Goal: Task Accomplishment & Management: Manage account settings

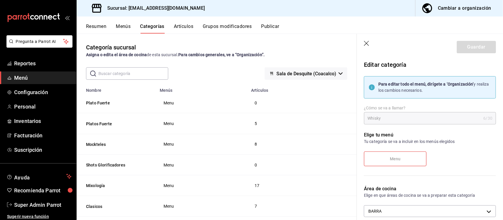
scroll to position [74, 0]
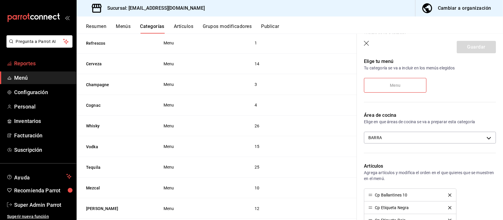
click at [30, 62] on span "Reportes" at bounding box center [42, 63] width 57 height 8
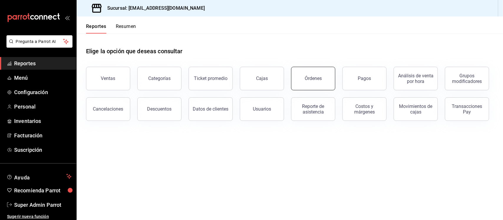
click at [309, 83] on button "Órdenes" at bounding box center [313, 79] width 44 height 24
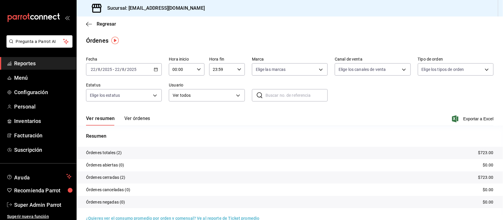
click at [135, 118] on button "Ver órdenes" at bounding box center [137, 121] width 26 height 10
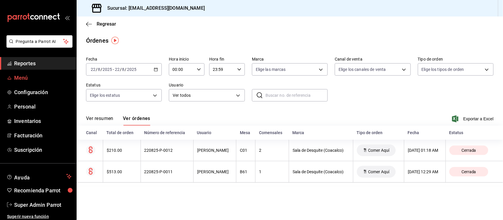
click at [19, 79] on span "Menú" at bounding box center [42, 78] width 57 height 8
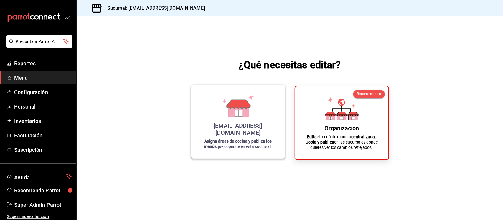
click at [239, 117] on icon at bounding box center [238, 113] width 7 height 6
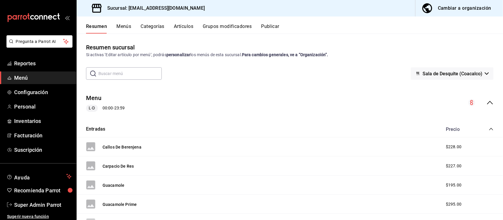
click at [488, 128] on icon "collapse-category-row" at bounding box center [490, 129] width 5 height 5
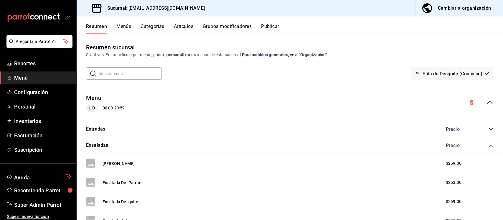
click at [488, 147] on icon "collapse-category-row" at bounding box center [490, 145] width 5 height 5
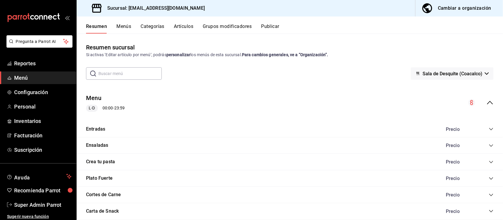
click at [181, 28] on button "Artículos" at bounding box center [183, 29] width 19 height 10
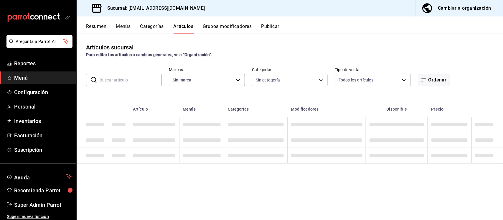
type input "62a8501e-83aa-44fc-a14d-b1e4ad847988"
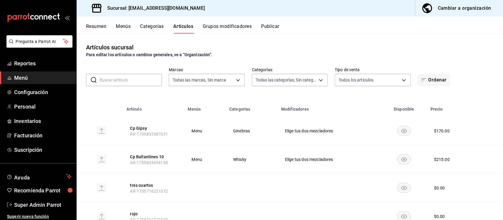
type input "21475e18-6b76-4e25-86e8-f9565ca30054,166245bc-2b74-42f2-a05b-673d3d312478,71ed7…"
click at [449, 11] on div "Cambiar a organización" at bounding box center [464, 8] width 53 height 8
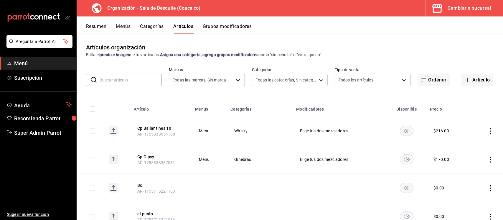
type input "ce7fefdb-faa0-48a6-8920-eec500a7b2ec"
type input "cb73de79-eda0-4170-9604-8310e9da0fa6,8cd0d061-b910-42c0-8ba7-e837081d3a16,969a1…"
click at [158, 127] on button "Cp Ballantines 10" at bounding box center [160, 128] width 47 height 6
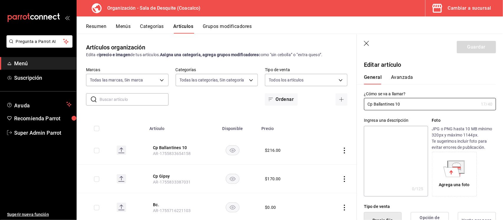
scroll to position [74, 0]
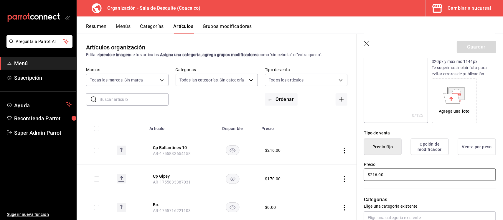
click at [376, 172] on input "$216.00" at bounding box center [430, 175] width 132 height 12
type input "$215.00"
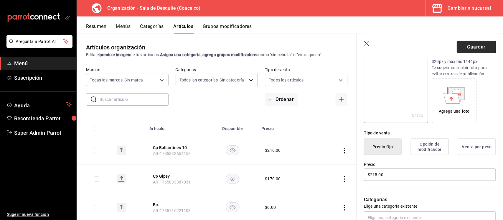
click at [467, 49] on button "Guardar" at bounding box center [475, 47] width 39 height 12
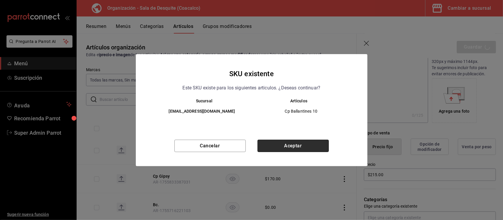
click at [302, 144] on button "Aceptar" at bounding box center [292, 146] width 71 height 12
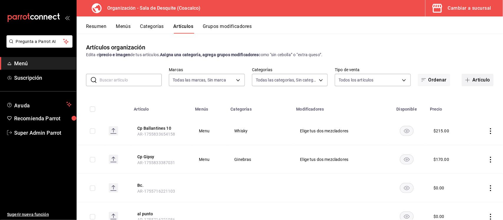
click at [472, 78] on button "Artículo" at bounding box center [477, 80] width 32 height 12
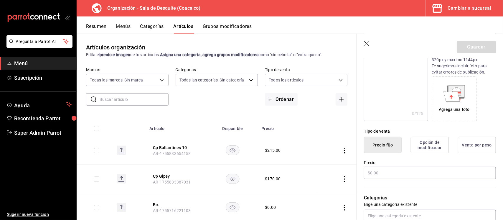
scroll to position [110, 0]
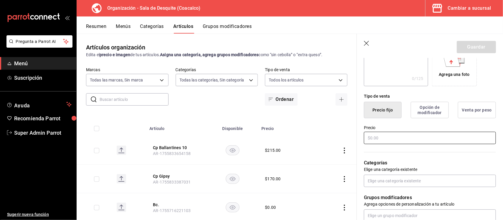
type input "prueba"
click at [390, 136] on input "text" at bounding box center [430, 138] width 132 height 12
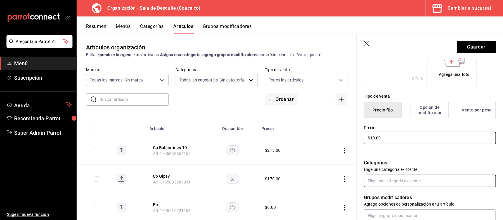
type input "$10.00"
click at [385, 182] on input "text" at bounding box center [430, 181] width 132 height 12
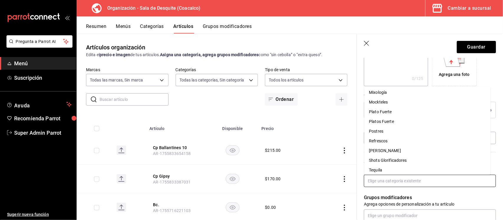
scroll to position [169, 0]
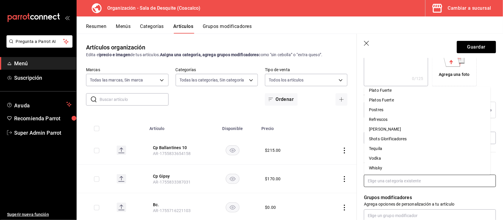
click at [380, 166] on li "Whisky" at bounding box center [427, 168] width 126 height 10
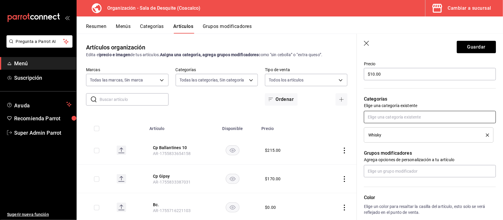
scroll to position [184, 0]
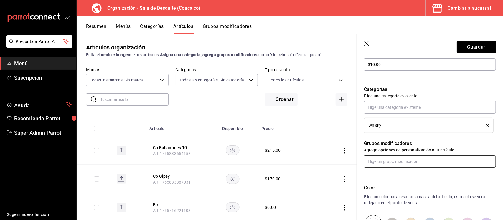
click at [411, 161] on input "text" at bounding box center [430, 161] width 132 height 12
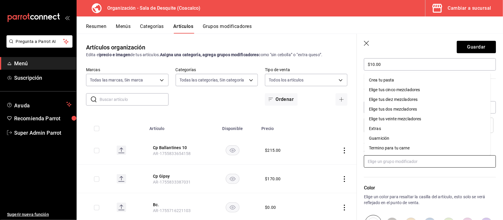
click at [396, 108] on div "Elige tus dos mezcladores" at bounding box center [393, 109] width 48 height 6
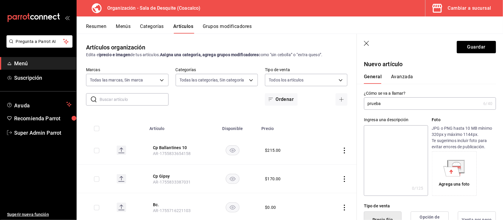
scroll to position [0, 0]
click at [405, 79] on button "Avanzada" at bounding box center [402, 79] width 22 height 10
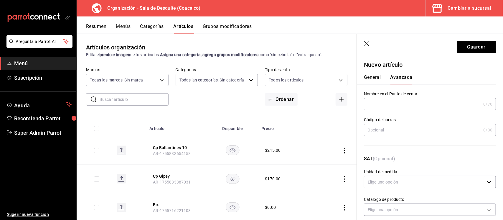
click at [368, 43] on icon "button" at bounding box center [367, 44] width 6 height 6
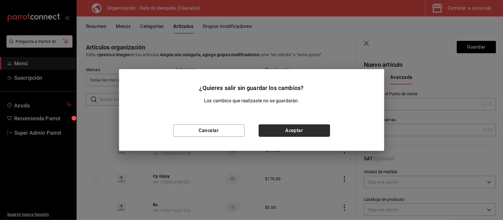
click at [296, 133] on button "Aceptar" at bounding box center [294, 131] width 71 height 12
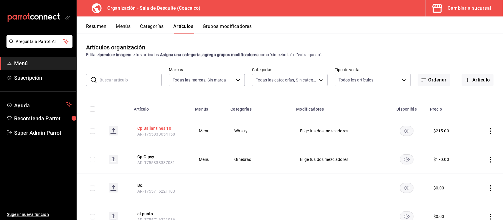
click at [158, 128] on button "Cp Ballantines 10" at bounding box center [160, 128] width 47 height 6
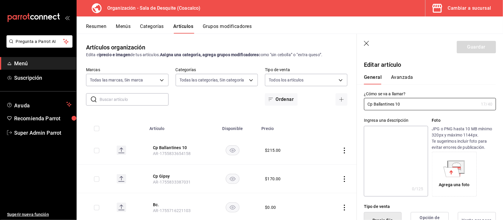
type input "$215.00"
type input "LTR"
type input "90101500"
radio input "true"
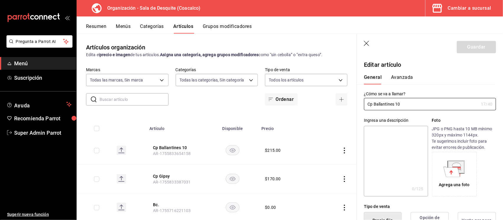
type input "d427c024-f4e0-4d4c-b493-511b7bf5129c"
click at [401, 77] on button "Avanzada" at bounding box center [402, 79] width 22 height 10
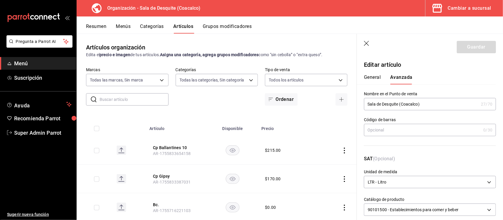
click at [375, 78] on button "General" at bounding box center [372, 79] width 17 height 10
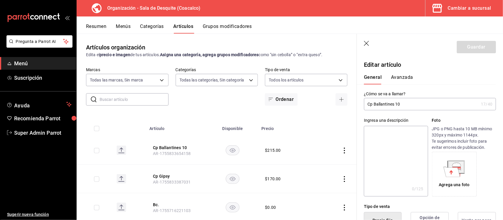
drag, startPoint x: 402, startPoint y: 105, endPoint x: 368, endPoint y: 104, distance: 33.6
click at [368, 104] on input "Cp Ballantines 10" at bounding box center [421, 104] width 115 height 12
click at [397, 77] on button "Avanzada" at bounding box center [402, 79] width 22 height 10
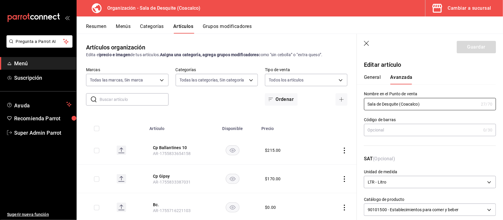
drag, startPoint x: 424, startPoint y: 107, endPoint x: 352, endPoint y: 104, distance: 71.6
click at [352, 104] on main "Artículos organización Edita el precio e imagen de tus artículos. Asigna una ca…" at bounding box center [290, 127] width 426 height 187
paste input "Cp Ballantines 10"
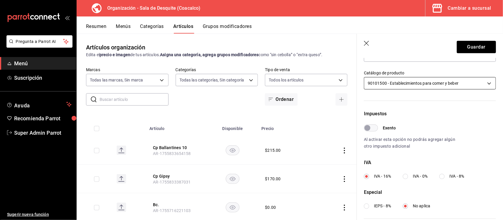
scroll to position [122, 0]
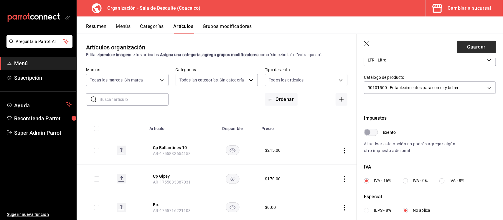
type input "Cp Ballantines 10"
click at [464, 44] on button "Guardar" at bounding box center [475, 47] width 39 height 12
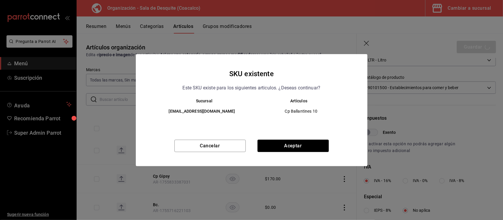
click at [311, 139] on div "SKU existente Este SKU existe para los siguientes articulos. ¿Deseas continuar?…" at bounding box center [251, 110] width 231 height 112
click at [311, 143] on button "Aceptar" at bounding box center [292, 146] width 71 height 12
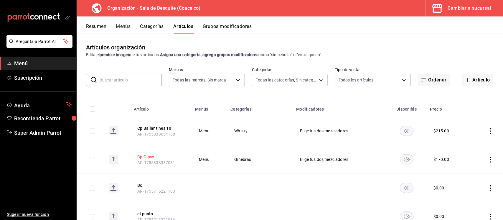
click at [147, 158] on button "Cp Gipsy" at bounding box center [160, 157] width 47 height 6
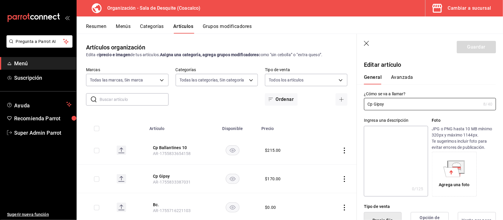
type input "$170.00"
type input "E48"
type input "90101500"
radio input "true"
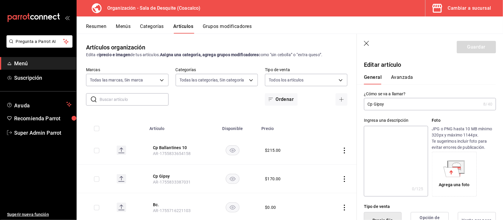
click at [397, 77] on button "Avanzada" at bounding box center [402, 79] width 22 height 10
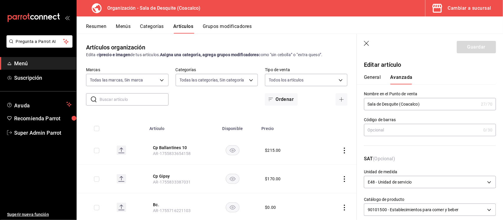
click at [373, 76] on button "General" at bounding box center [372, 79] width 17 height 10
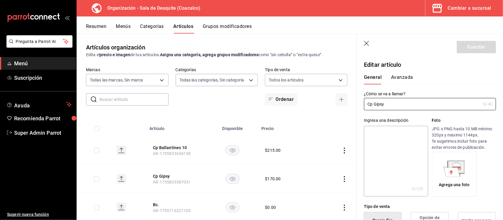
drag, startPoint x: 388, startPoint y: 108, endPoint x: 358, endPoint y: 109, distance: 29.8
click at [358, 109] on div "¿Cómo se va a llamar? Cp Gipsy 8 /40 ¿Cómo se va a llamar?" at bounding box center [426, 97] width 139 height 26
click at [402, 78] on button "Avanzada" at bounding box center [402, 79] width 22 height 10
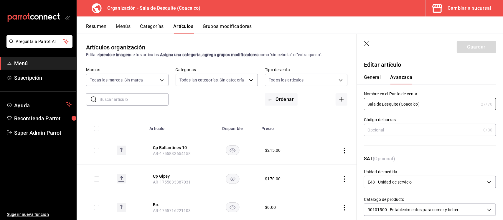
drag, startPoint x: 430, startPoint y: 107, endPoint x: 350, endPoint y: 109, distance: 79.8
click at [350, 109] on main "Artículos organización Edita el precio e imagen de tus artículos. Asigna una ca…" at bounding box center [290, 127] width 426 height 187
paste input "Cp Gipsy"
type input "Cp Gipsy"
click at [462, 49] on button "Guardar" at bounding box center [475, 47] width 39 height 12
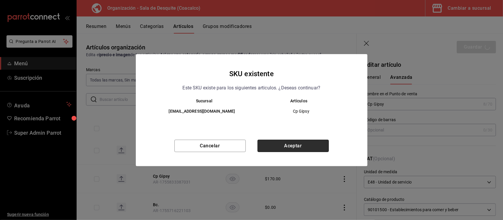
click at [317, 151] on button "Aceptar" at bounding box center [292, 146] width 71 height 12
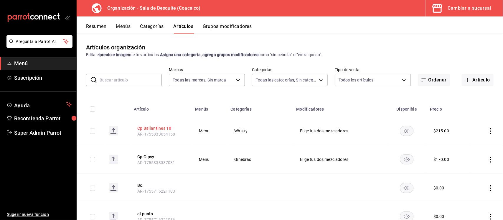
click at [154, 128] on button "Cp Ballantines 10" at bounding box center [160, 128] width 47 height 6
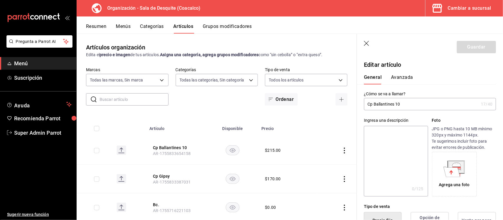
type input "$215.00"
type input "LTR"
type input "90101500"
radio input "true"
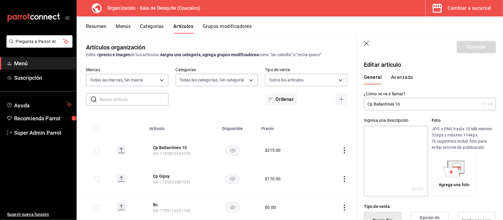
type input "d427c024-f4e0-4d4c-b493-511b7bf5129c"
click at [405, 76] on button "Avanzada" at bounding box center [402, 79] width 22 height 10
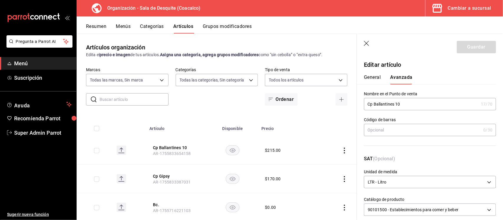
click at [457, 6] on div "Cambiar a sucursal" at bounding box center [469, 8] width 43 height 8
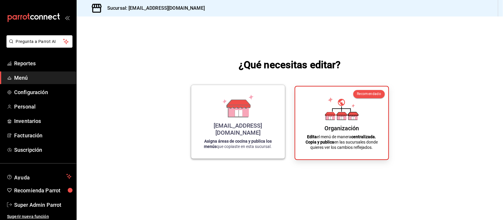
click at [278, 122] on div "[EMAIL_ADDRESS][DOMAIN_NAME] Asigna áreas de cocina y publica los menús que cop…" at bounding box center [238, 122] width 94 height 74
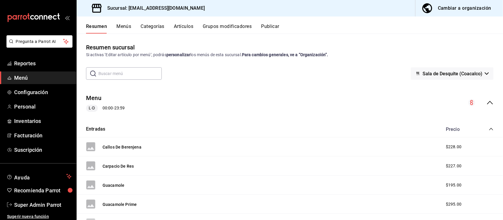
click at [273, 26] on button "Publicar" at bounding box center [270, 29] width 18 height 10
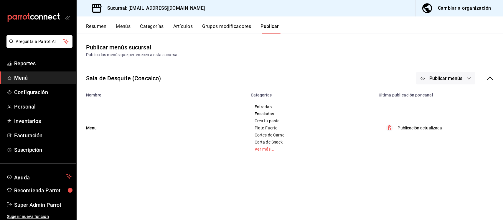
click at [100, 25] on button "Resumen" at bounding box center [96, 29] width 20 height 10
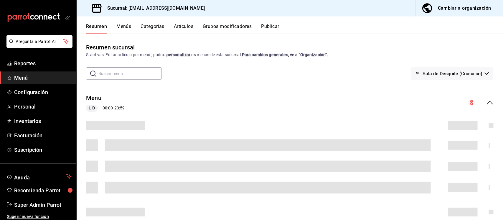
click at [179, 29] on button "Artículos" at bounding box center [183, 29] width 19 height 10
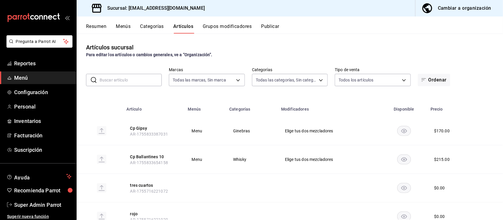
type input "62a8501e-83aa-44fc-a14d-b1e4ad847988"
type input "21475e18-6b76-4e25-86e8-f9565ca30054,166245bc-2b74-42f2-a05b-673d3d312478,71ed7…"
click at [140, 126] on button "Cp Gipsy" at bounding box center [153, 128] width 47 height 6
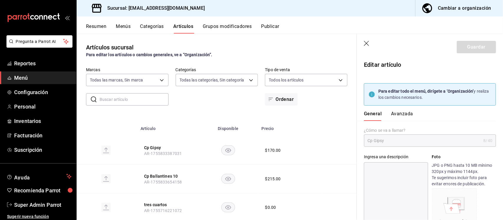
type input "$170.00"
click at [404, 115] on button "Avanzada" at bounding box center [402, 116] width 22 height 10
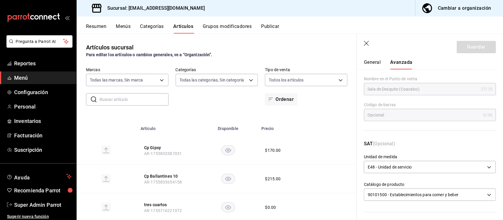
scroll to position [48, 0]
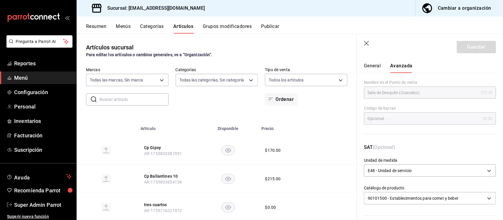
click at [375, 67] on button "General" at bounding box center [372, 68] width 17 height 10
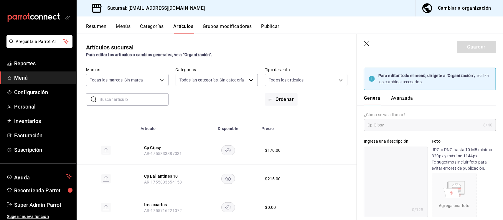
scroll to position [0, 0]
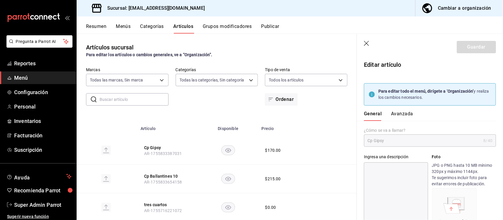
click at [403, 112] on button "Avanzada" at bounding box center [402, 116] width 22 height 10
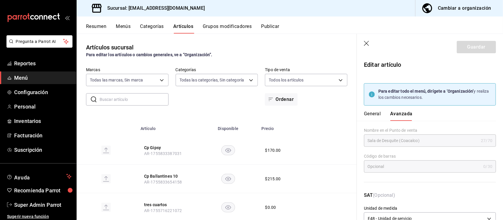
click at [476, 9] on div "Cambiar a organización" at bounding box center [464, 8] width 53 height 8
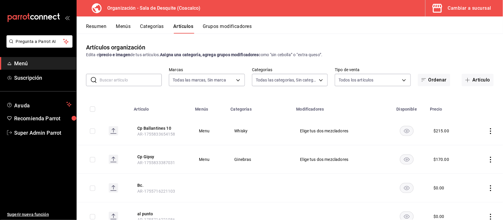
type input "ce7fefdb-faa0-48a6-8920-eec500a7b2ec"
type input "cb73de79-eda0-4170-9604-8310e9da0fa6,8cd0d061-b910-42c0-8ba7-e837081d3a16,969a1…"
click at [166, 128] on button "Cp Ballantines 10" at bounding box center [160, 128] width 47 height 6
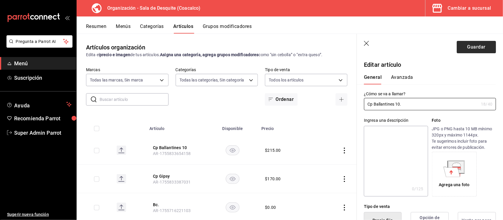
type input "Cp Ballantines 10."
click at [465, 45] on button "Guardar" at bounding box center [475, 47] width 39 height 12
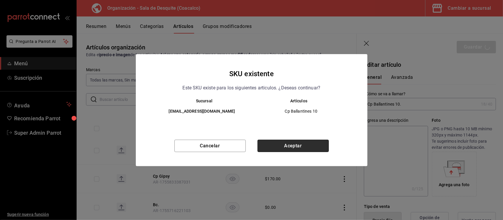
click at [300, 148] on button "Aceptar" at bounding box center [292, 146] width 71 height 12
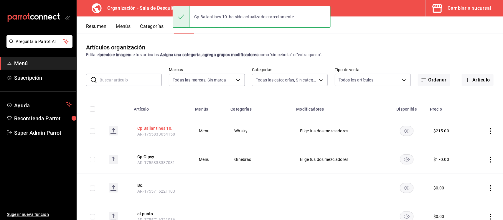
click at [164, 127] on button "Cp Ballantines 10." at bounding box center [160, 128] width 47 height 6
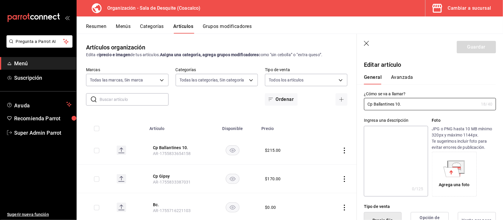
type input "$215.00"
type input "Cp Ballantines 10"
click at [466, 49] on button "Guardar" at bounding box center [475, 47] width 39 height 12
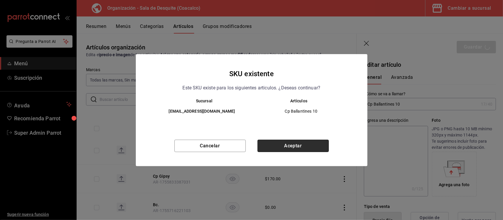
click at [314, 152] on button "Aceptar" at bounding box center [292, 146] width 71 height 12
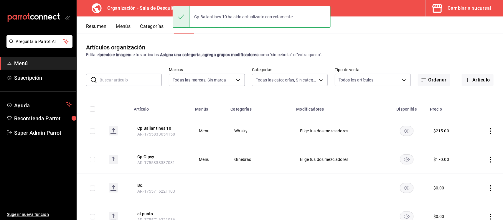
click at [122, 29] on button "Menús" at bounding box center [123, 29] width 15 height 10
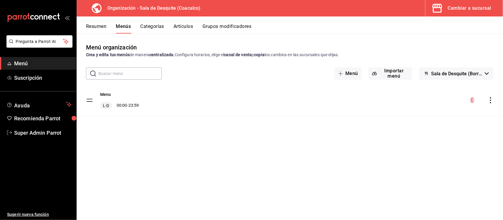
click at [491, 99] on icon "actions" at bounding box center [490, 100] width 6 height 6
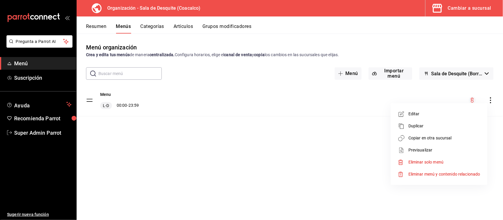
click at [182, 27] on div at bounding box center [251, 110] width 503 height 220
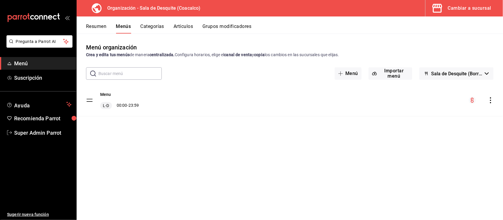
click at [182, 27] on button "Artículos" at bounding box center [182, 29] width 19 height 10
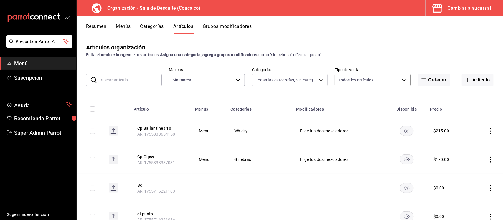
type input "cb73de79-eda0-4170-9604-8310e9da0fa6,8cd0d061-b910-42c0-8ba7-e837081d3a16,969a1…"
type input "ce7fefdb-faa0-48a6-8920-eec500a7b2ec"
click at [97, 28] on button "Resumen" at bounding box center [96, 29] width 20 height 10
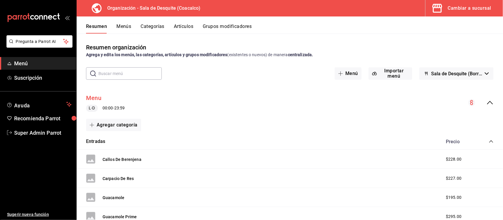
click at [93, 96] on button "Menu" at bounding box center [93, 98] width 15 height 9
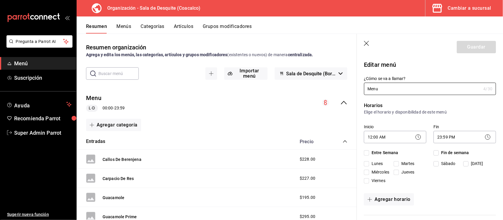
checkbox input "true"
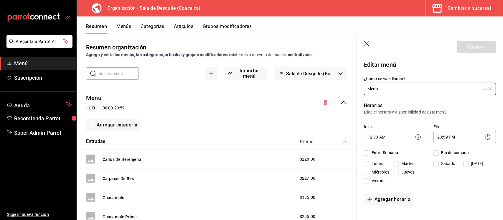
checkbox input "true"
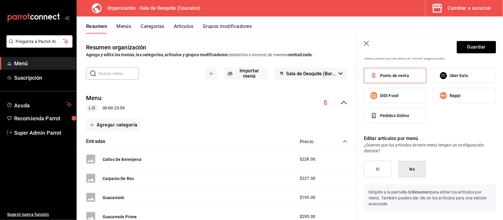
scroll to position [684, 0]
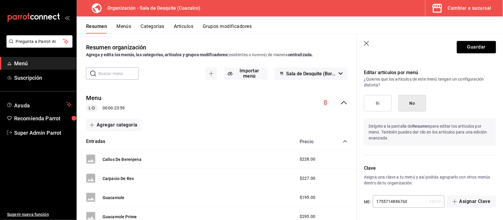
click at [369, 42] on icon "button" at bounding box center [367, 44] width 6 height 6
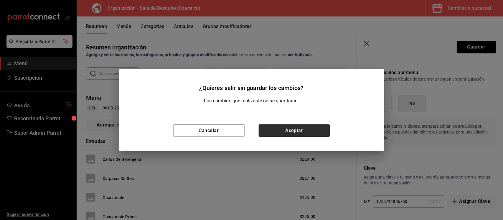
click at [287, 129] on button "Aceptar" at bounding box center [294, 131] width 71 height 12
checkbox input "false"
type input "1755896939549"
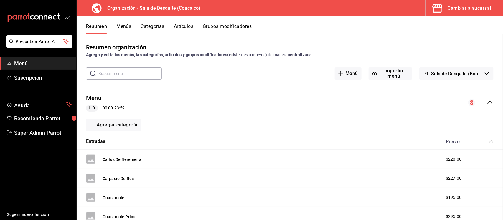
checkbox input "false"
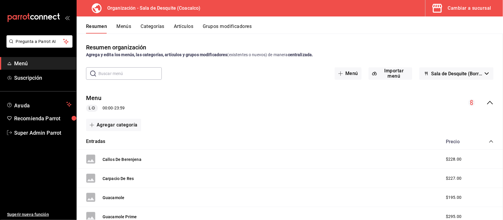
checkbox input "false"
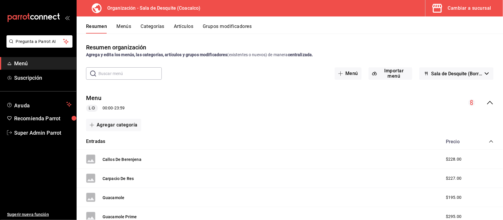
click at [488, 141] on icon "collapse-category-row" at bounding box center [490, 141] width 5 height 5
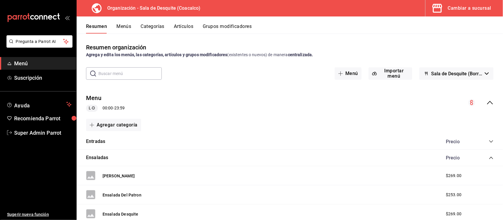
click at [488, 156] on span "collapse-category-row" at bounding box center [490, 158] width 5 height 5
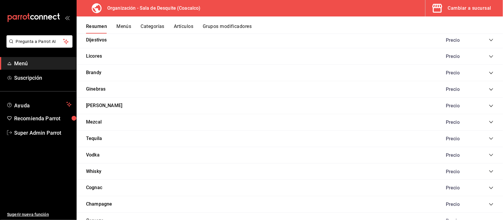
scroll to position [240, 0]
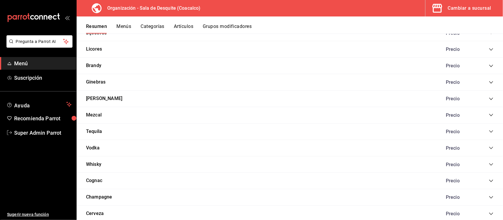
click at [488, 167] on icon "collapse-category-row" at bounding box center [490, 164] width 5 height 5
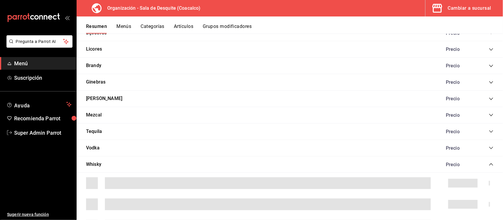
scroll to position [0, 0]
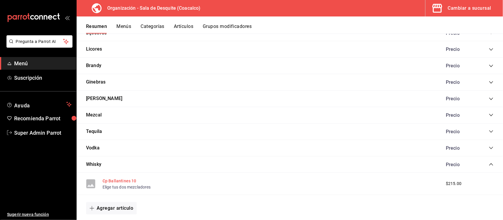
click at [125, 183] on button "Cp Ballantines 10" at bounding box center [119, 181] width 34 height 6
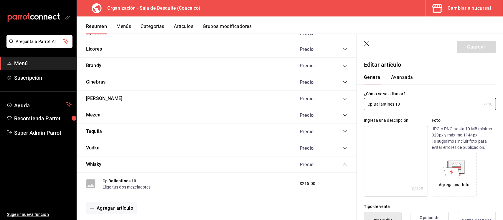
click at [402, 77] on button "Avanzada" at bounding box center [402, 79] width 22 height 10
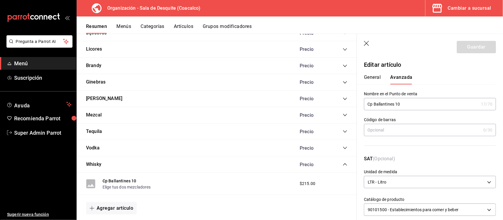
click at [374, 78] on button "General" at bounding box center [372, 79] width 17 height 10
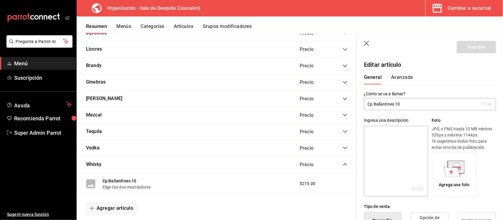
click at [407, 99] on input "Cp Ballantines 10" at bounding box center [421, 104] width 115 height 12
type input "Cp Ballantines 10."
click at [466, 49] on button "Guardar" at bounding box center [475, 47] width 39 height 12
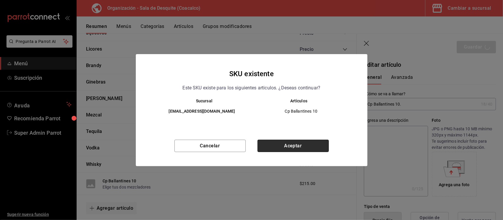
click at [312, 149] on button "Aceptar" at bounding box center [292, 146] width 71 height 12
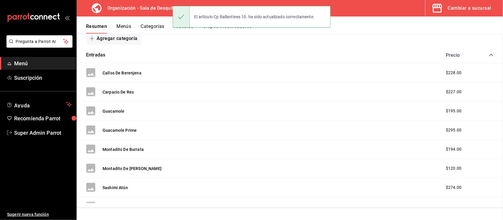
scroll to position [86, 0]
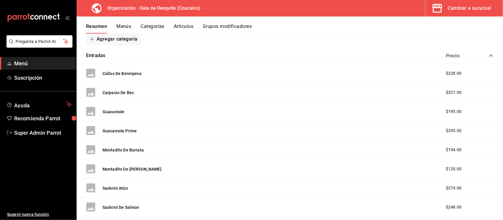
click at [468, 3] on button "Cambiar a sucursal" at bounding box center [461, 8] width 73 height 16
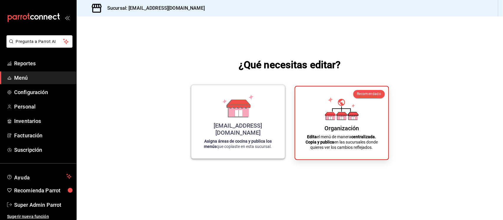
click at [250, 117] on icon at bounding box center [238, 106] width 34 height 23
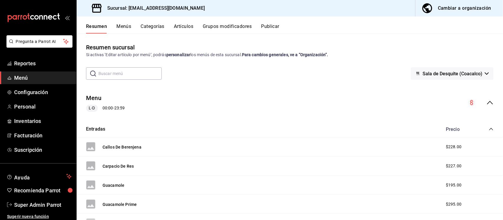
click at [488, 129] on div "Entradas Precio" at bounding box center [290, 129] width 426 height 16
click at [489, 129] on icon "collapse-category-row" at bounding box center [491, 129] width 4 height 2
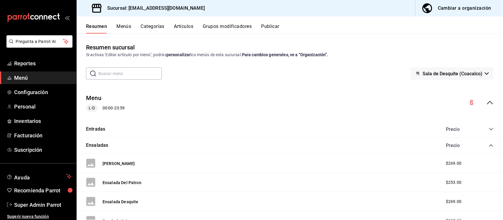
click at [488, 146] on icon "collapse-category-row" at bounding box center [490, 145] width 5 height 5
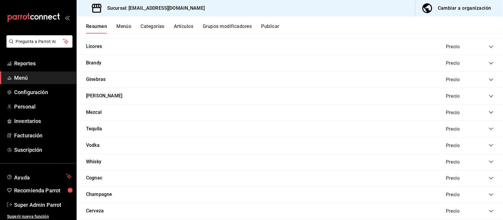
scroll to position [238, 0]
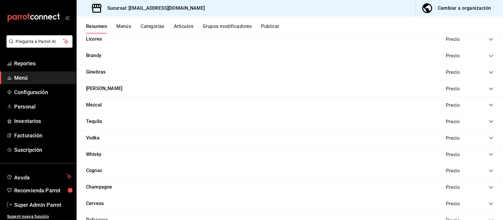
click at [488, 155] on icon "collapse-category-row" at bounding box center [490, 154] width 5 height 5
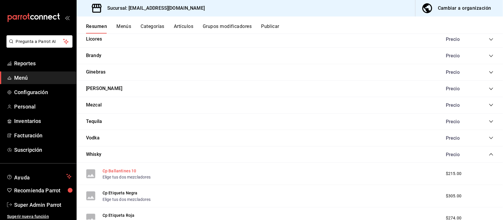
click at [126, 172] on button "Cp Ballantines 10" at bounding box center [119, 171] width 34 height 6
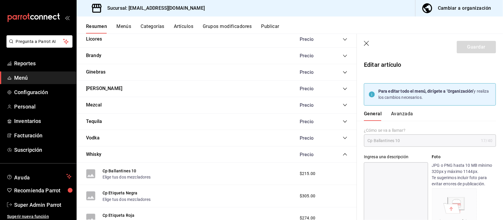
type input "$215.00"
type input "LTR"
type input "90101500"
radio input "true"
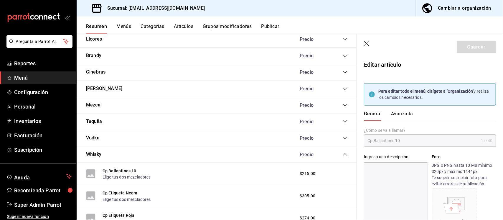
type input "9939658a-8f11-48d3-80bc-8668a268f655"
click at [406, 113] on button "Avanzada" at bounding box center [402, 116] width 22 height 10
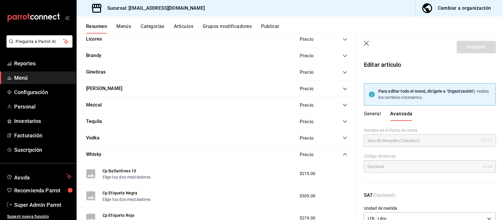
click at [374, 113] on button "General" at bounding box center [372, 116] width 17 height 10
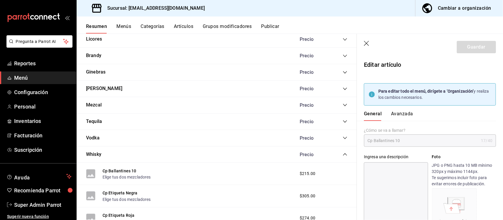
click at [370, 44] on header "Guardar" at bounding box center [430, 46] width 146 height 24
click at [364, 43] on icon "button" at bounding box center [367, 44] width 6 height 6
